Goal: Find specific page/section: Find specific page/section

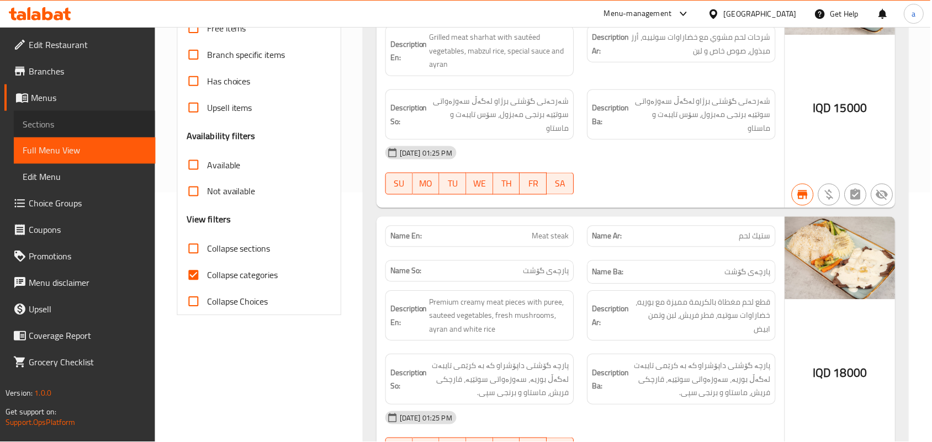
click at [62, 125] on span "Sections" at bounding box center [85, 124] width 124 height 13
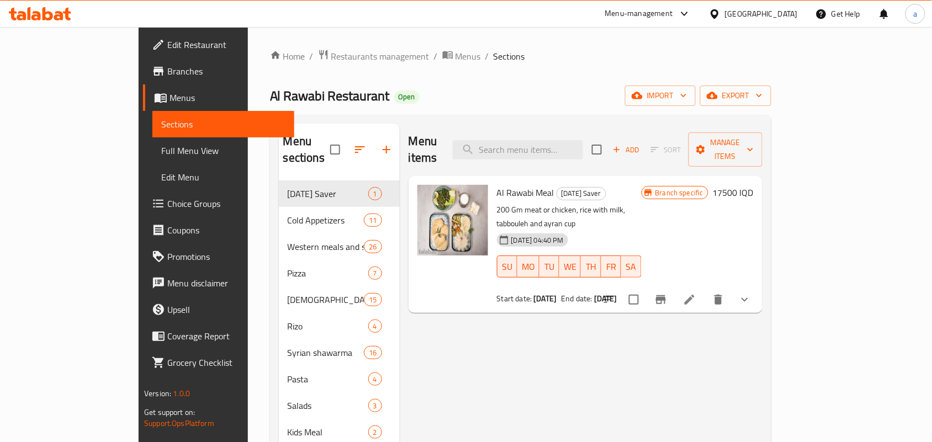
click at [161, 154] on span "Full Menu View" at bounding box center [223, 150] width 124 height 13
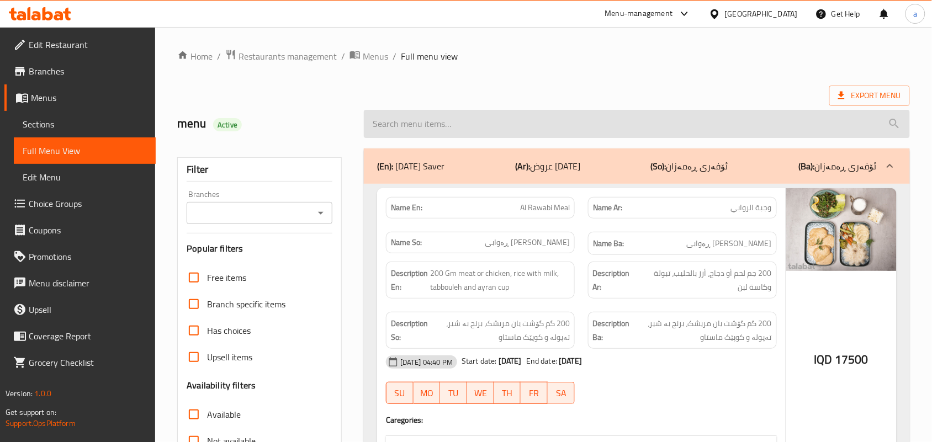
click at [426, 125] on input "search" at bounding box center [637, 124] width 546 height 28
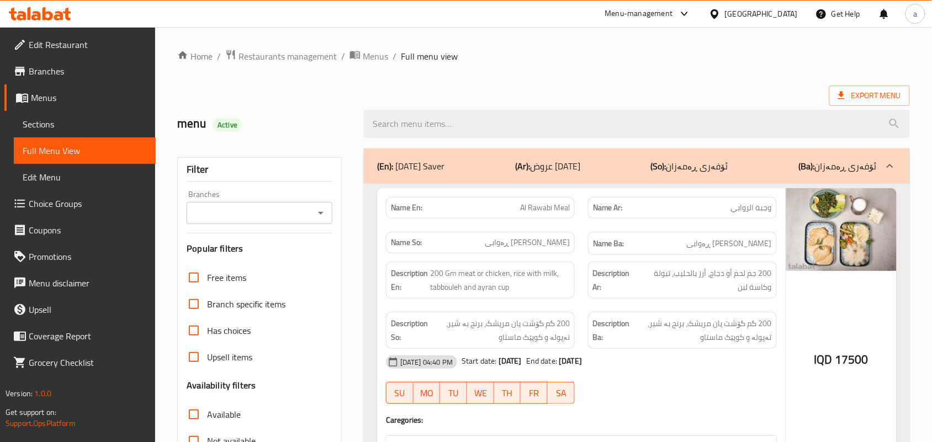
paste input "Beiruti Mesabaha"
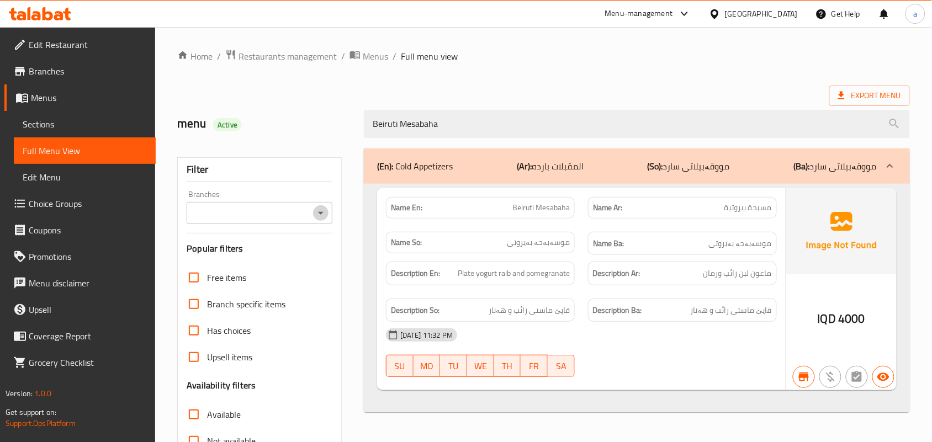
click at [318, 214] on icon "Open" at bounding box center [320, 213] width 13 height 13
type input "Beiruti Mesabaha"
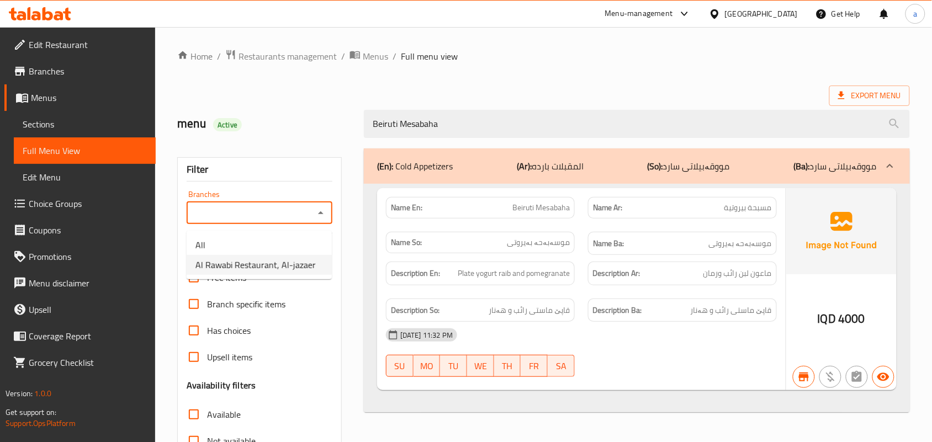
click at [268, 261] on span "Al Rawabi Restaurant, Al-jazaer" at bounding box center [256, 265] width 120 height 13
type input "Al Rawabi Restaurant, Al-jazaer"
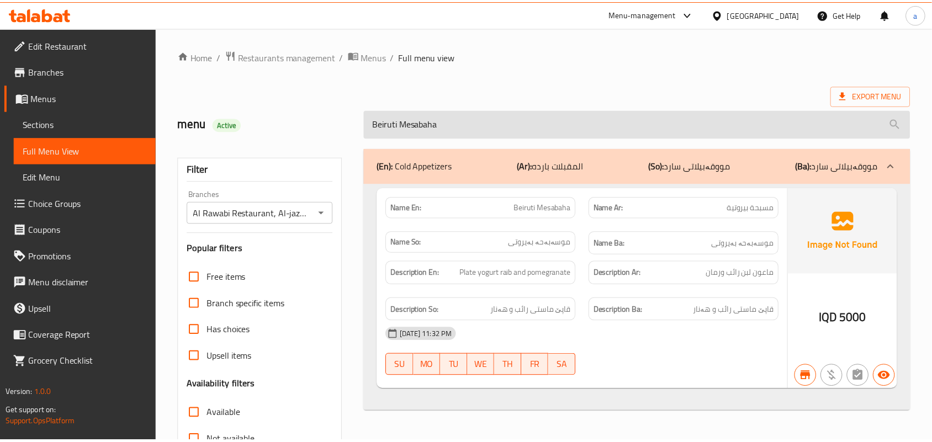
scroll to position [163, 0]
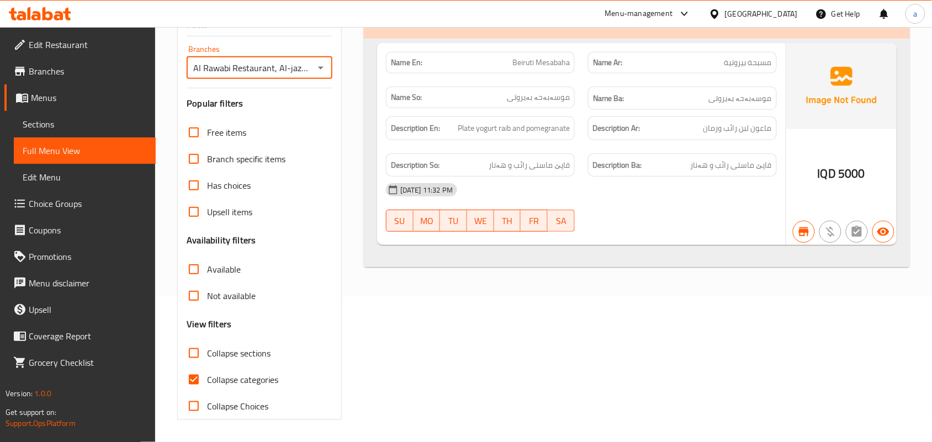
click at [92, 123] on span "Sections" at bounding box center [85, 124] width 124 height 13
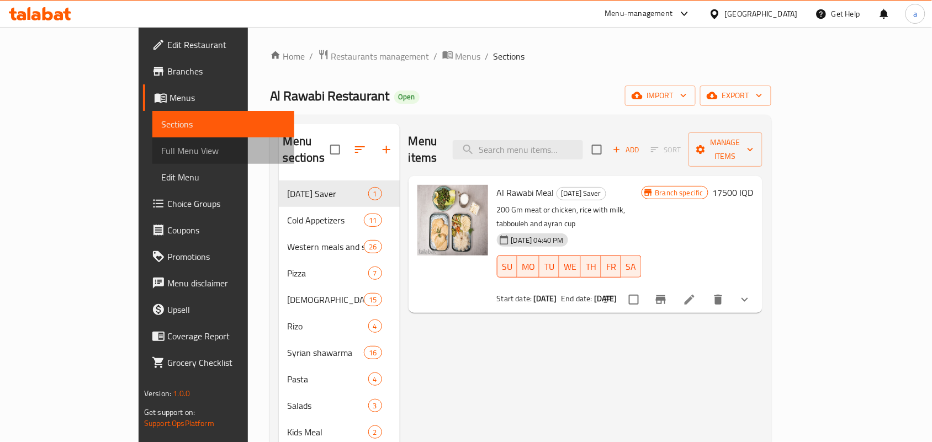
click at [161, 150] on span "Full Menu View" at bounding box center [223, 150] width 124 height 13
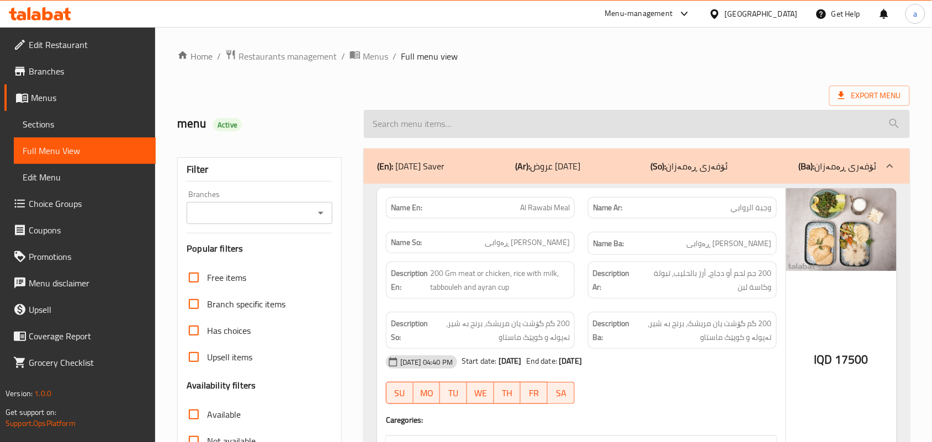
click at [412, 131] on input "search" at bounding box center [637, 124] width 546 height 28
paste input "Yalanji"
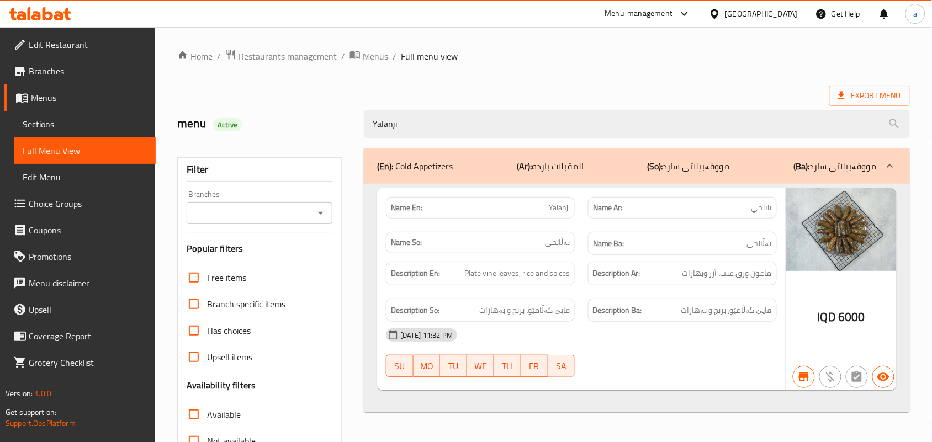
click at [318, 220] on icon "Open" at bounding box center [320, 213] width 13 height 13
type input "Yalanji"
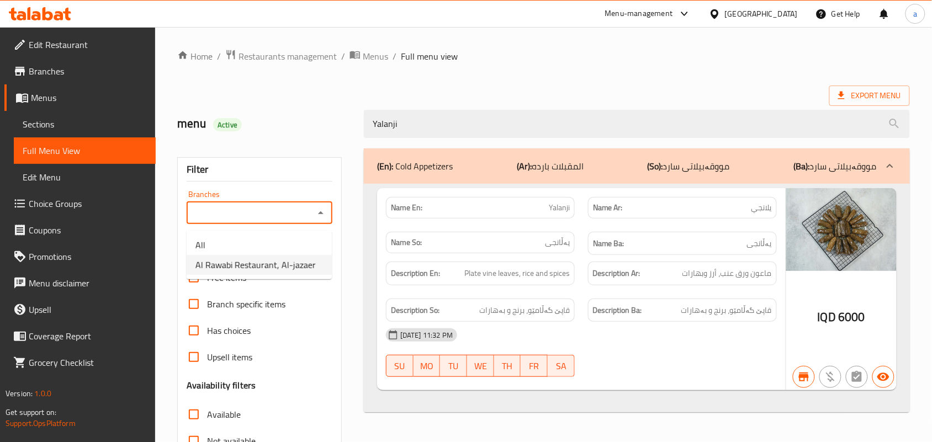
click at [269, 265] on span "Al Rawabi Restaurant, Al-jazaer" at bounding box center [256, 265] width 120 height 13
type input "Al Rawabi Restaurant, Al-jazaer"
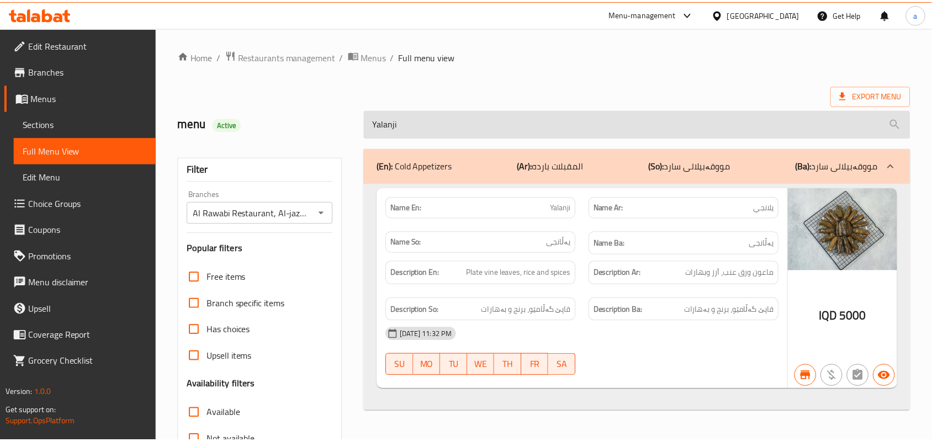
scroll to position [163, 0]
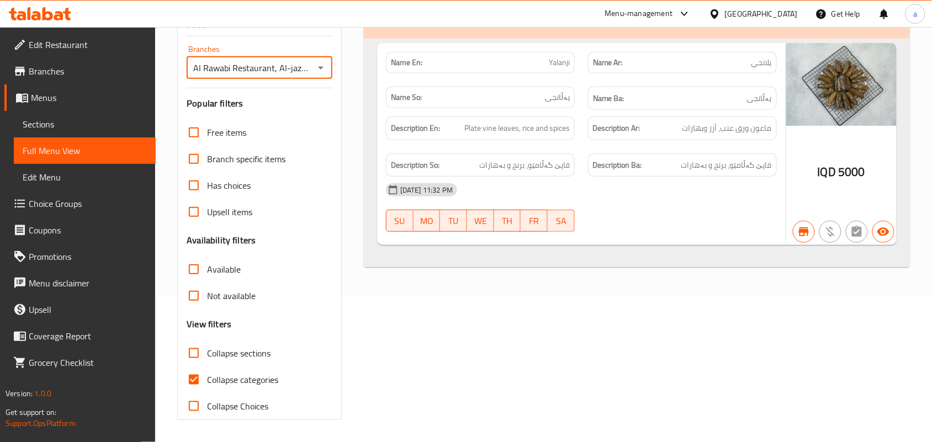
click at [62, 131] on span "Sections" at bounding box center [85, 124] width 124 height 13
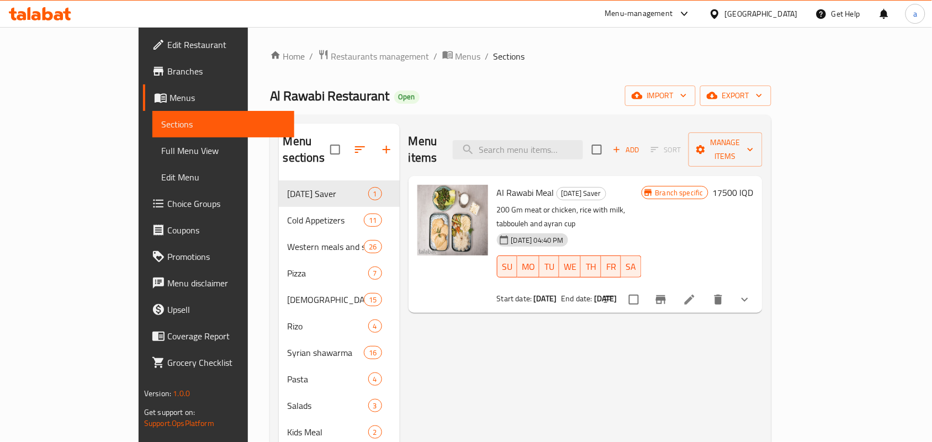
drag, startPoint x: 449, startPoint y: 128, endPoint x: 457, endPoint y: 131, distance: 8.4
click at [457, 131] on div "Menu items Add Sort Manage items" at bounding box center [586, 150] width 354 height 52
drag, startPoint x: 578, startPoint y: 142, endPoint x: 572, endPoint y: 143, distance: 6.1
click at [578, 142] on input "search" at bounding box center [518, 149] width 130 height 19
click at [161, 150] on span "Full Menu View" at bounding box center [223, 150] width 124 height 13
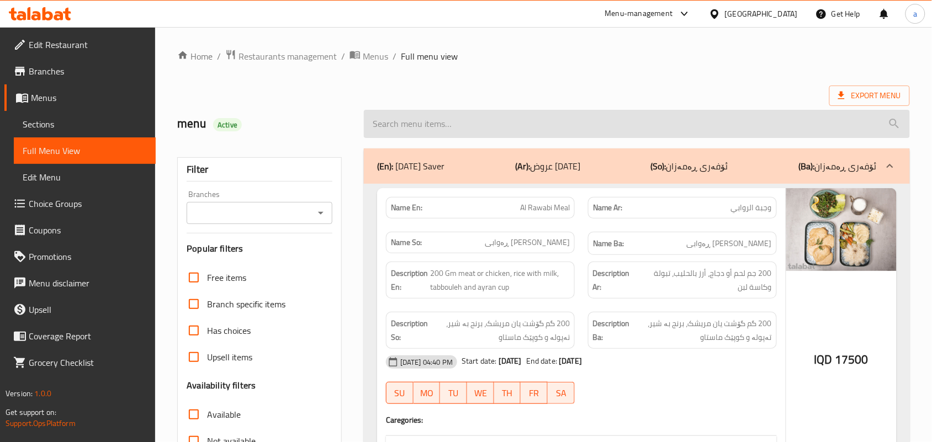
click at [442, 122] on input "search" at bounding box center [637, 124] width 546 height 28
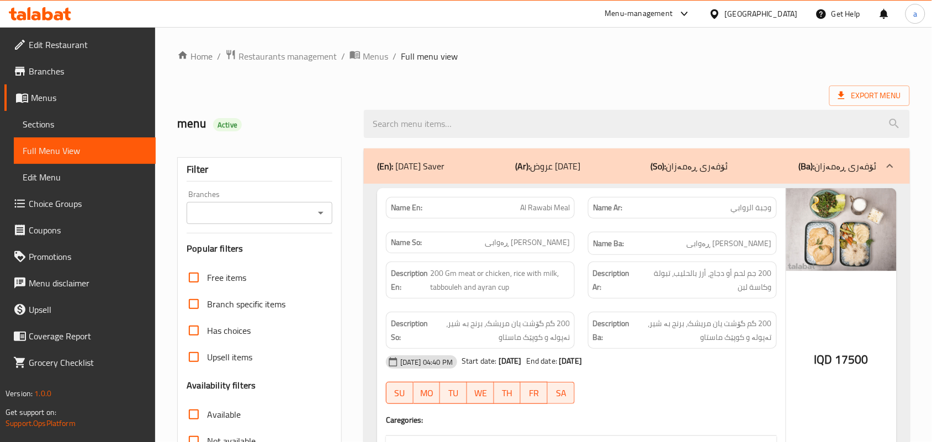
paste input "Coleslaw Dish"
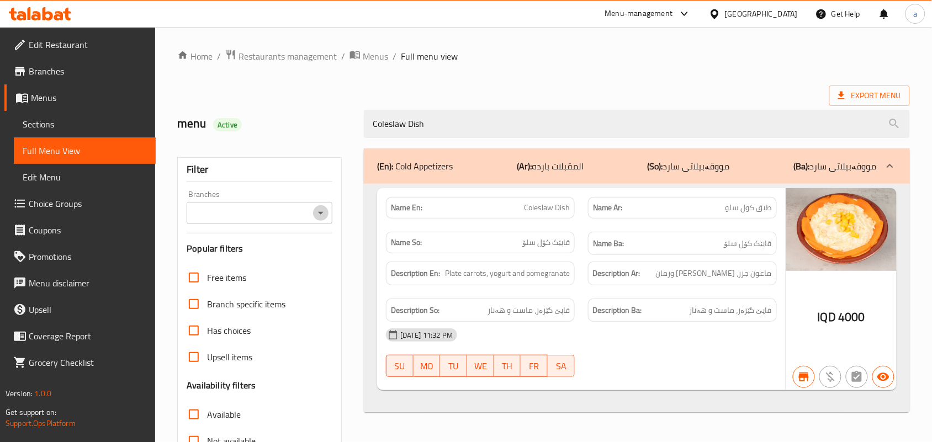
click at [321, 220] on icon "Open" at bounding box center [320, 213] width 13 height 13
type input "Coleslaw Dish"
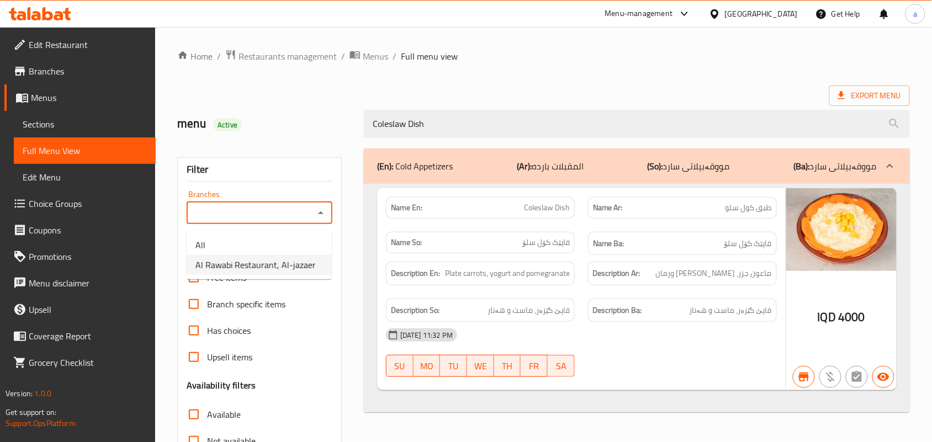
click at [272, 263] on span "Al Rawabi Restaurant, Al-jazaer" at bounding box center [256, 265] width 120 height 13
type input "Al Rawabi Restaurant, Al-jazaer"
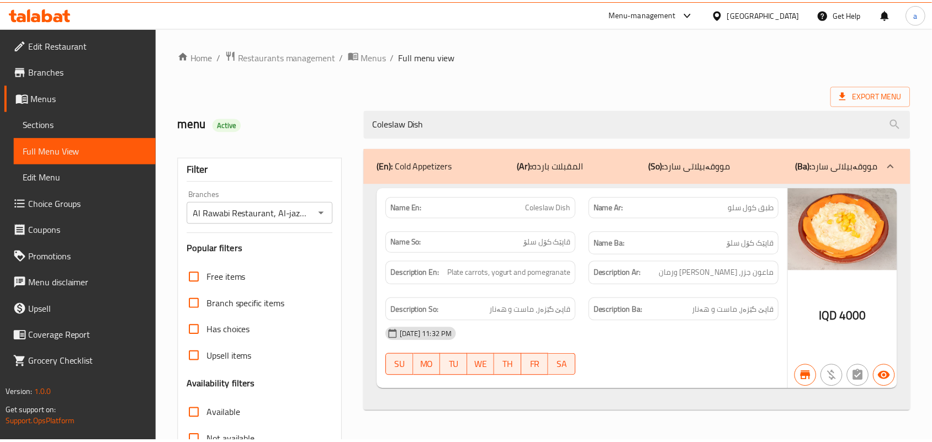
scroll to position [163, 0]
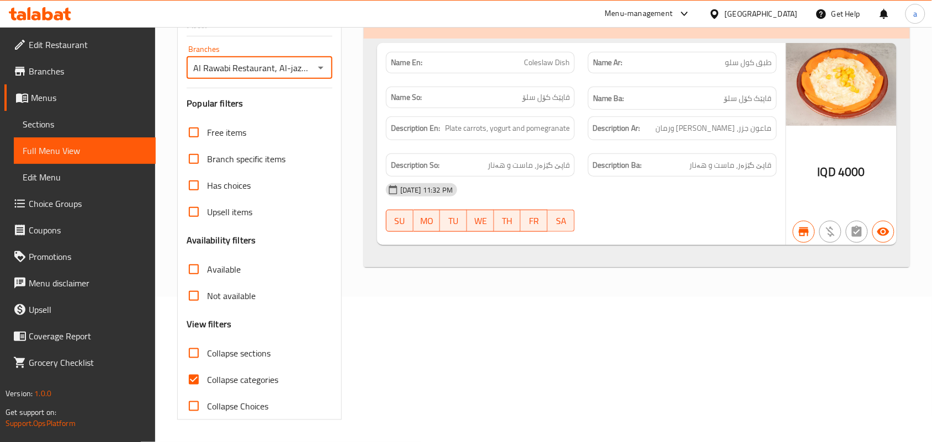
click at [54, 131] on span "Sections" at bounding box center [85, 124] width 124 height 13
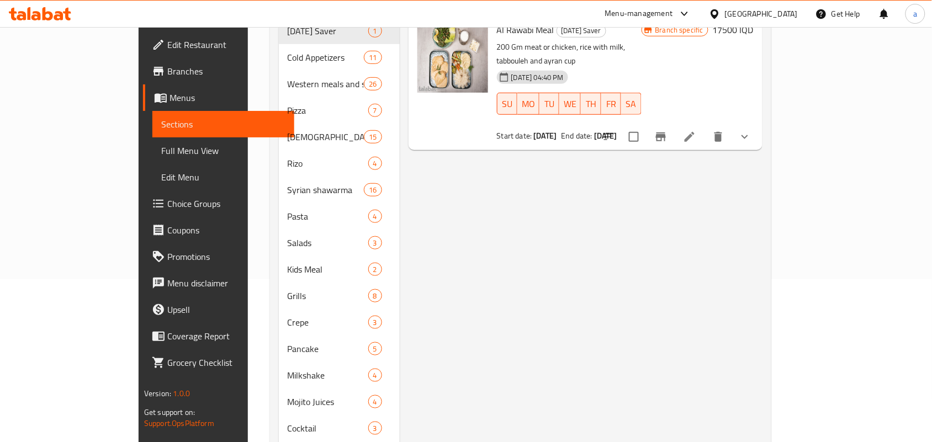
scroll to position [156, 0]
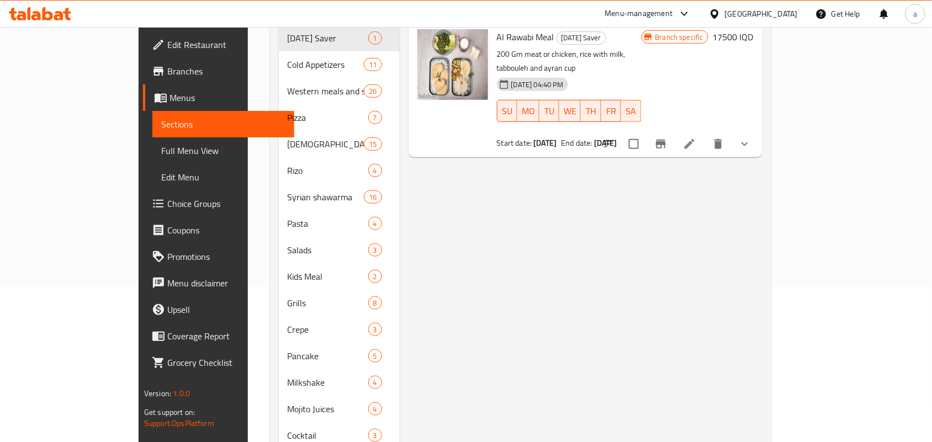
click at [161, 154] on span "Full Menu View" at bounding box center [223, 150] width 124 height 13
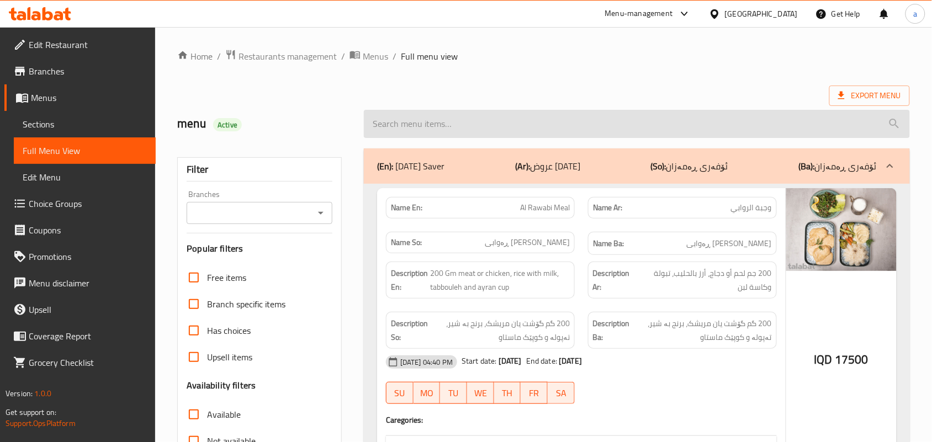
paste input "Pomegranate"
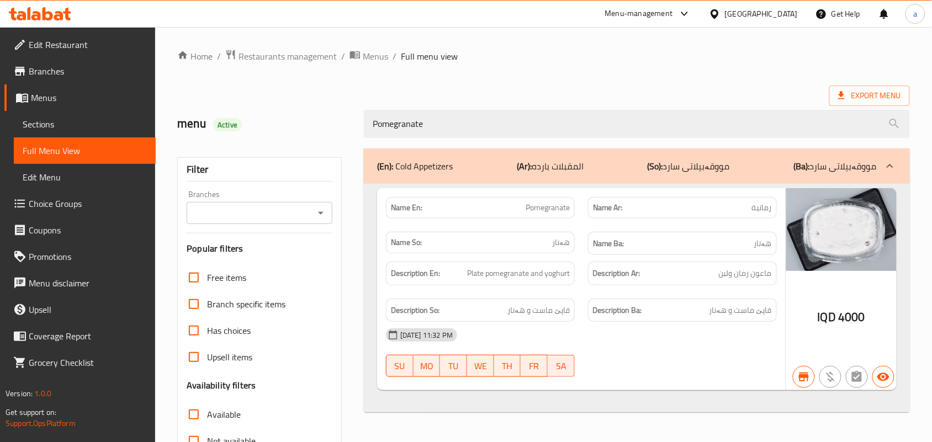
click at [323, 215] on icon "Open" at bounding box center [320, 213] width 13 height 13
type input "Pomegranate"
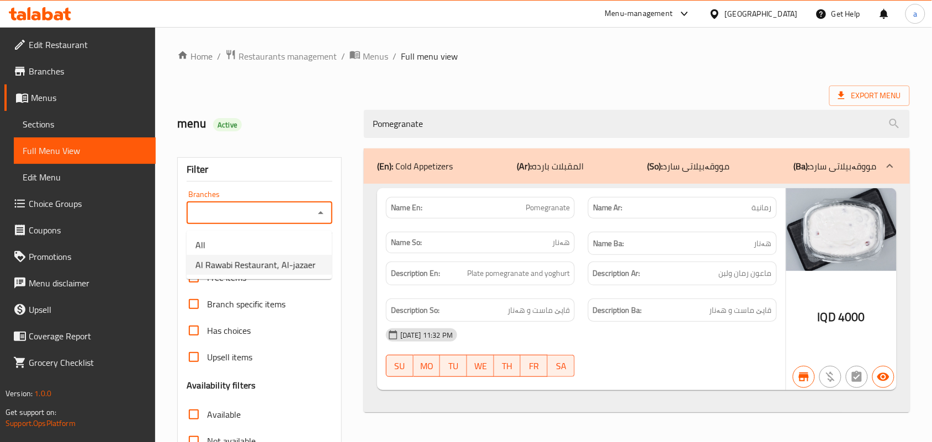
click at [260, 263] on span "Al Rawabi Restaurant, Al-jazaer" at bounding box center [256, 265] width 120 height 13
type input "Al Rawabi Restaurant, Al-jazaer"
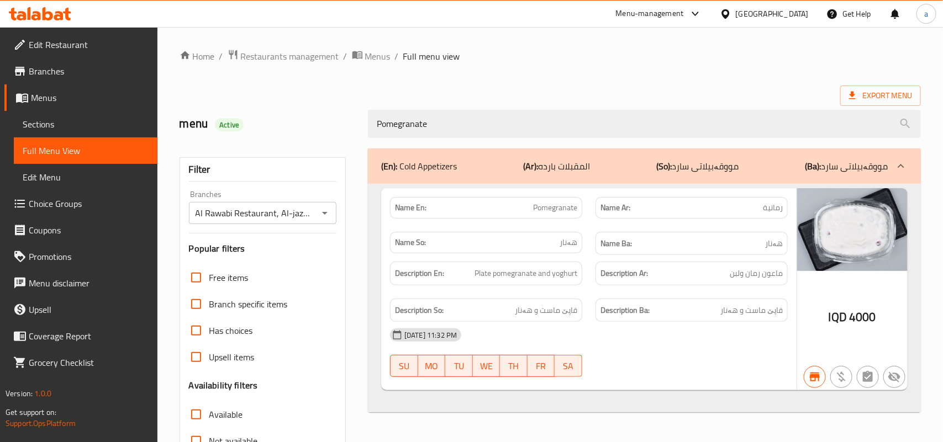
scroll to position [163, 0]
